Goal: Task Accomplishment & Management: Manage account settings

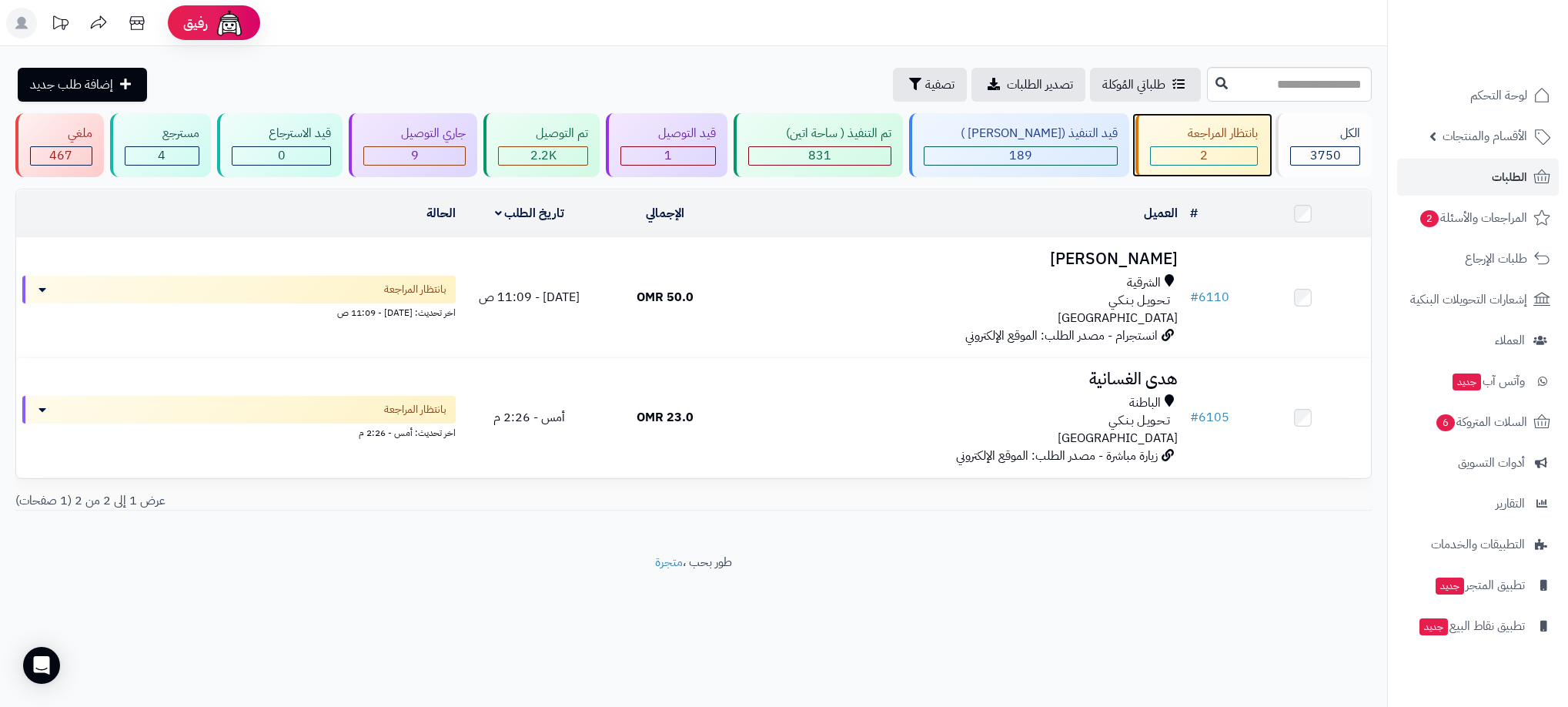
click at [1208, 157] on div "2" at bounding box center [1203, 156] width 106 height 18
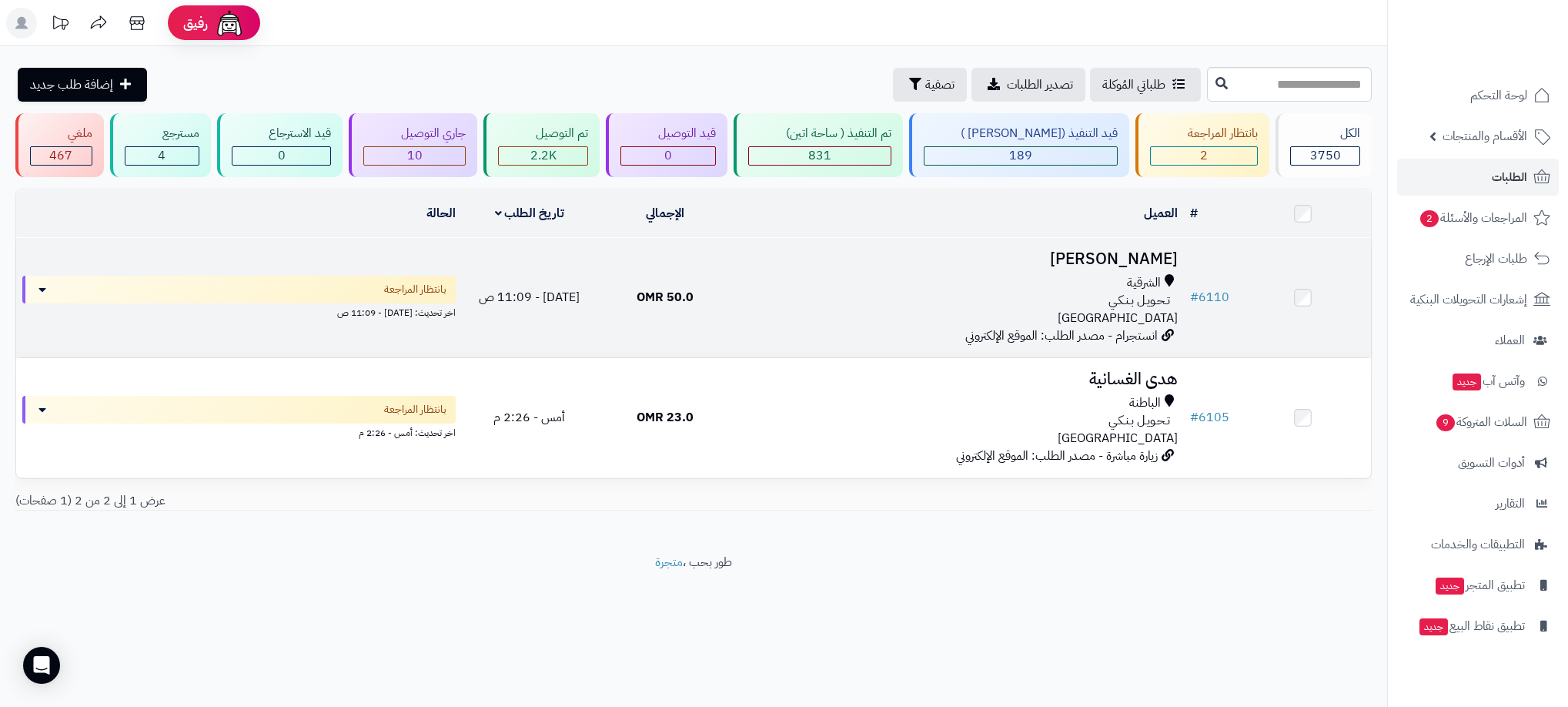
click at [813, 308] on div "الشرقية تـحـويـل بـنـكـي عمان" at bounding box center [958, 301] width 439 height 54
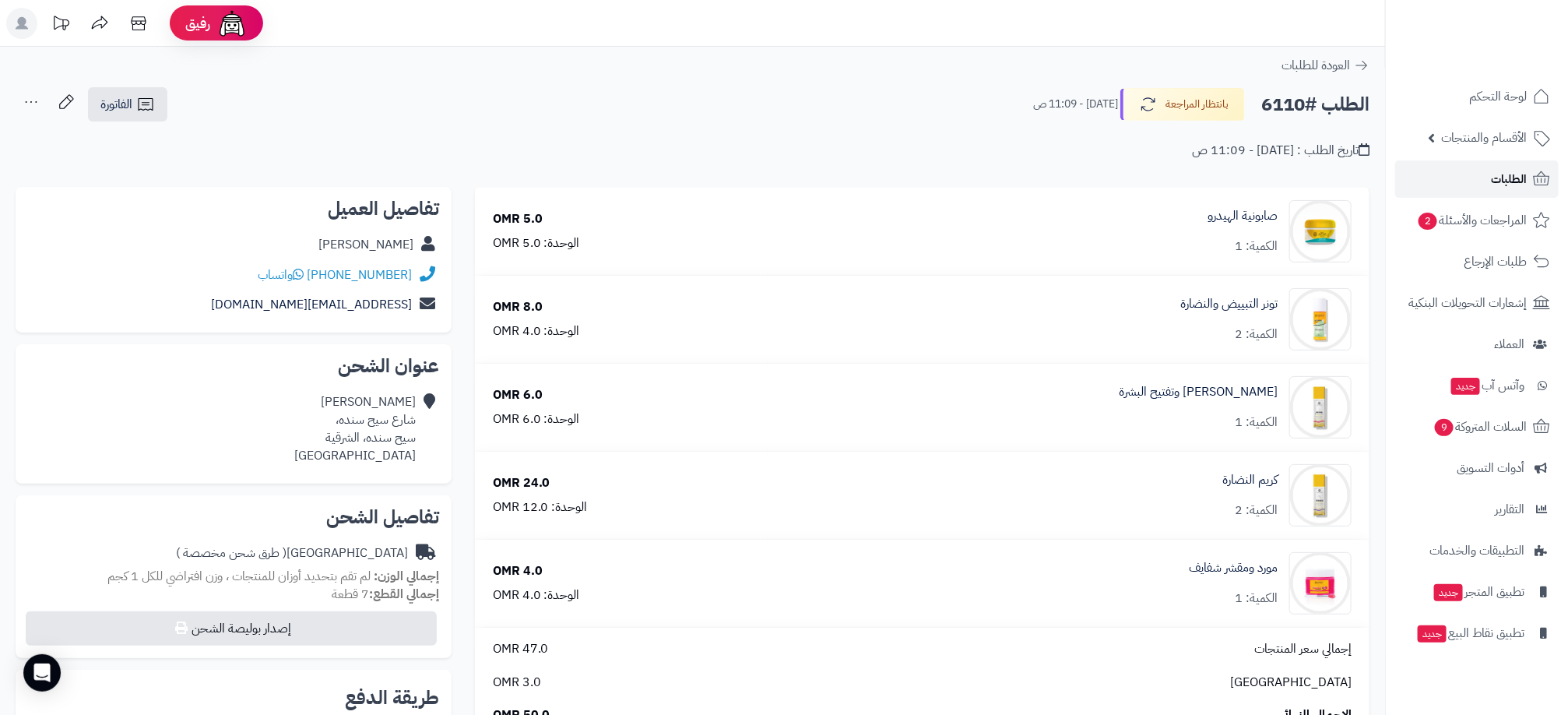
click at [1479, 190] on link "الطلبات" at bounding box center [1476, 179] width 163 height 37
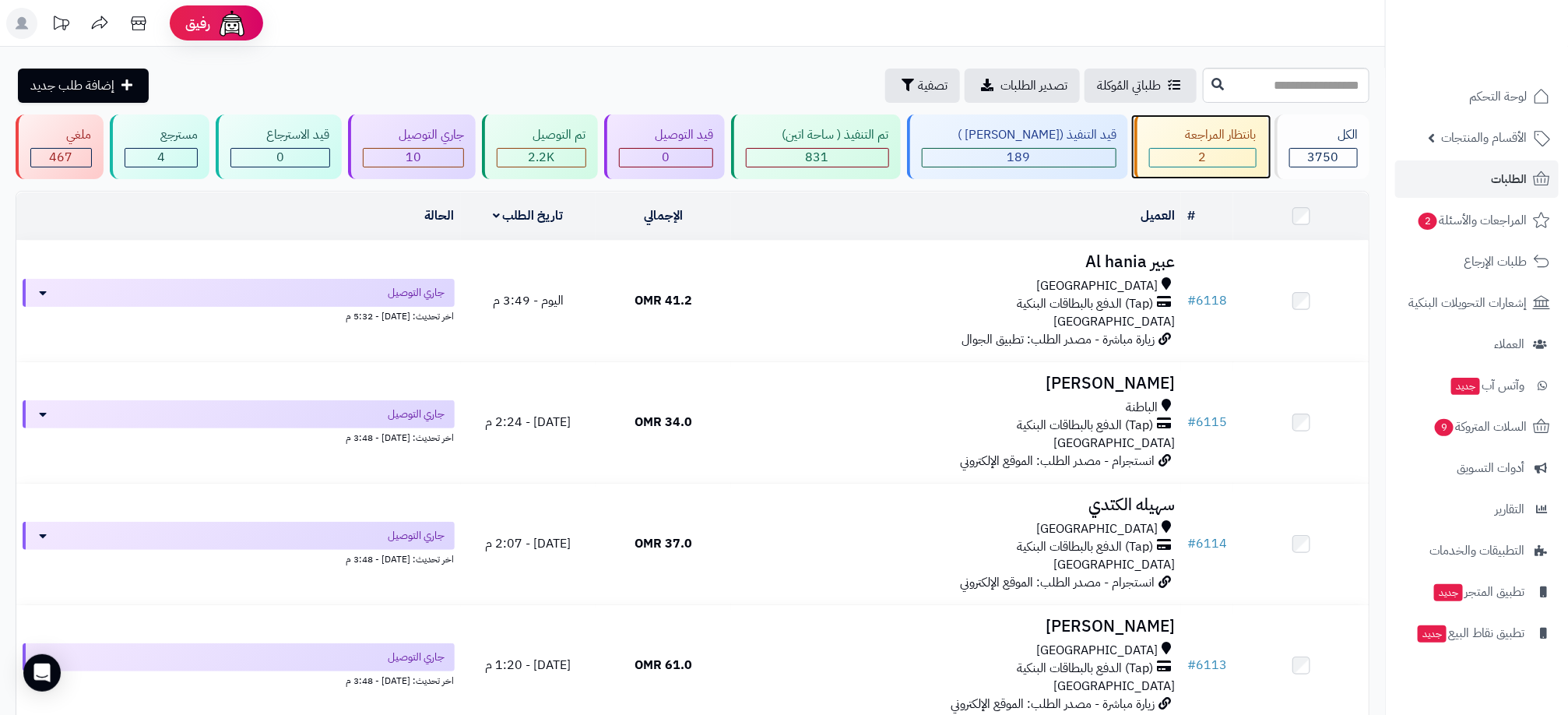
click at [1186, 150] on div "2" at bounding box center [1202, 158] width 106 height 18
